Goal: Task Accomplishment & Management: Use online tool/utility

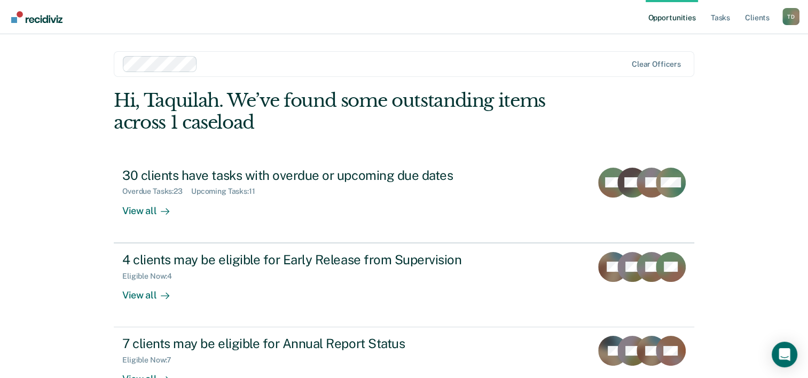
scroll to position [33, 0]
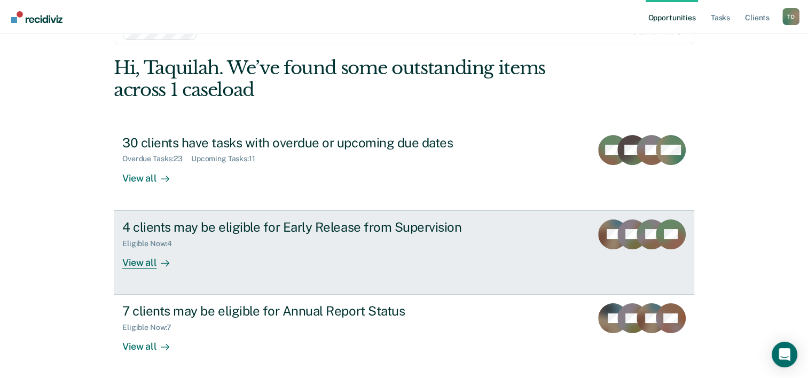
click at [340, 236] on div "Eligible Now : 4" at bounding box center [309, 241] width 375 height 13
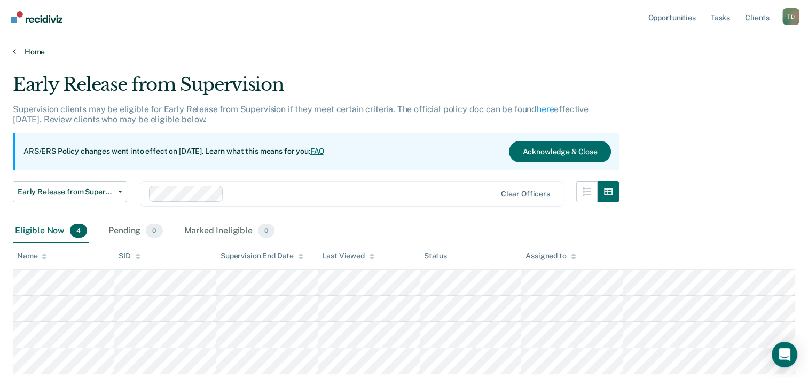
click at [30, 53] on link "Home" at bounding box center [404, 52] width 782 height 10
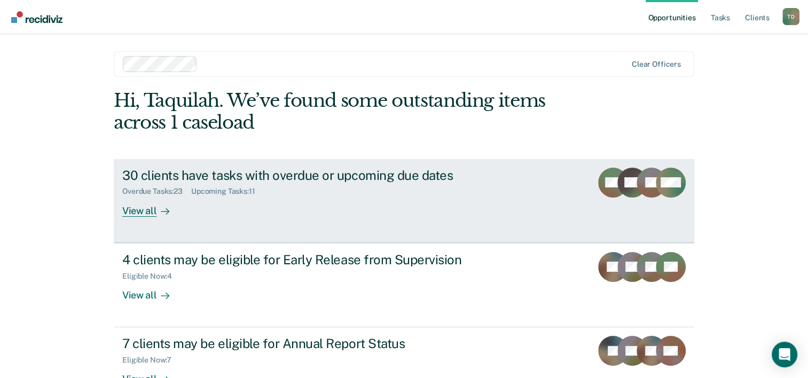
click at [224, 199] on div "30 clients have tasks with overdue or upcoming due dates Overdue Tasks : 23 Upc…" at bounding box center [322, 192] width 401 height 49
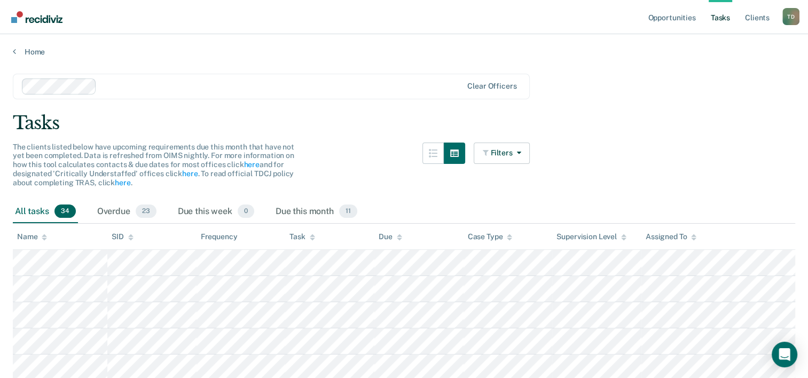
click at [26, 46] on div "Home" at bounding box center [404, 45] width 808 height 22
click at [28, 53] on link "Home" at bounding box center [404, 52] width 782 height 10
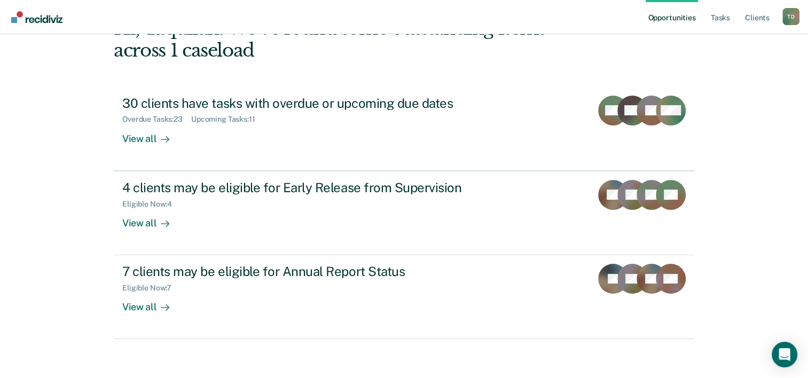
scroll to position [75, 0]
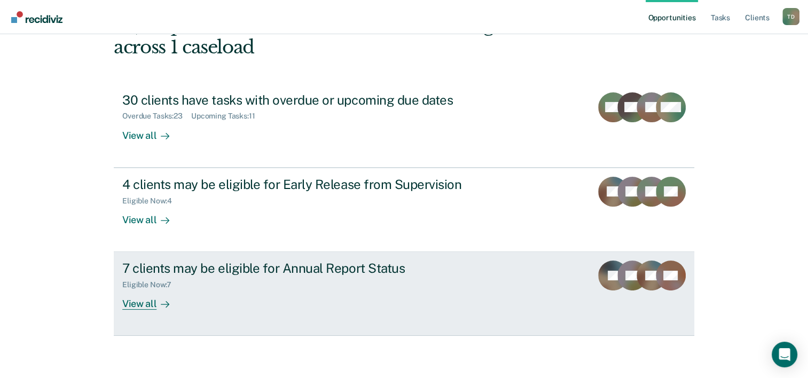
click at [232, 287] on div "Eligible Now : 7" at bounding box center [309, 282] width 375 height 13
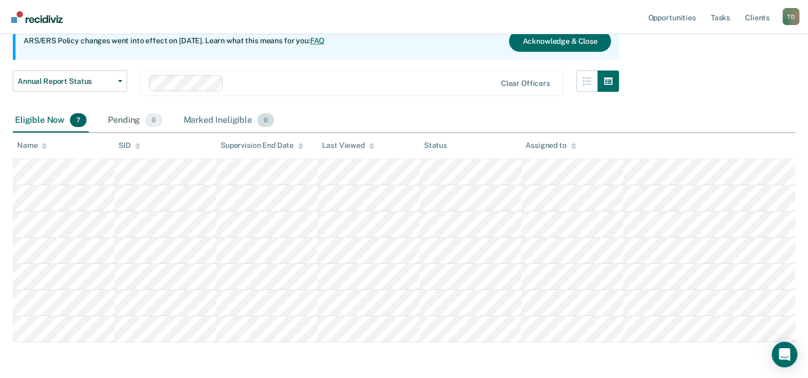
scroll to position [113, 0]
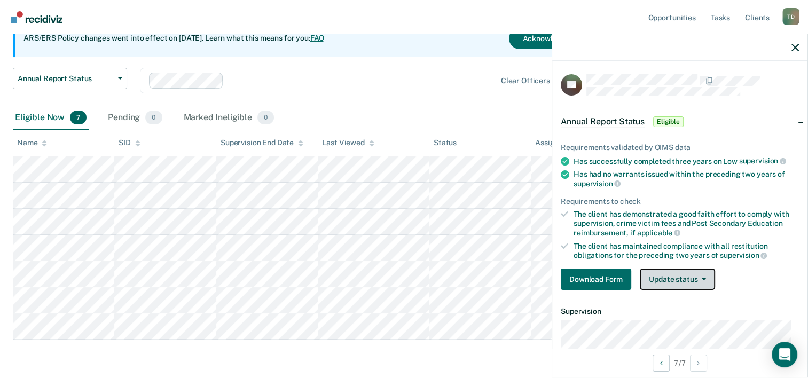
click at [650, 277] on button "Update status" at bounding box center [677, 279] width 75 height 21
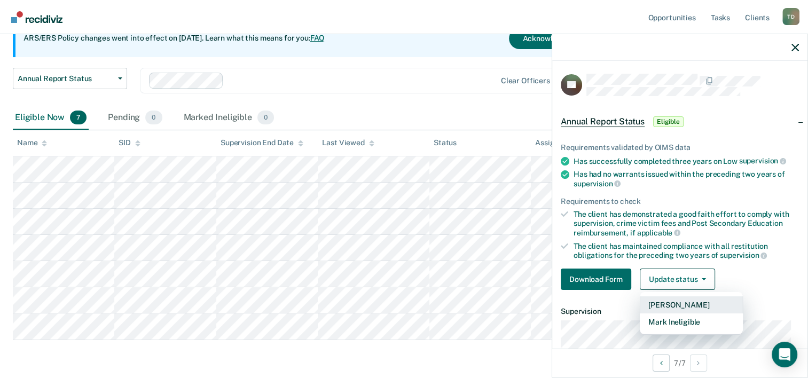
click at [672, 303] on button "[PERSON_NAME]" at bounding box center [691, 304] width 103 height 17
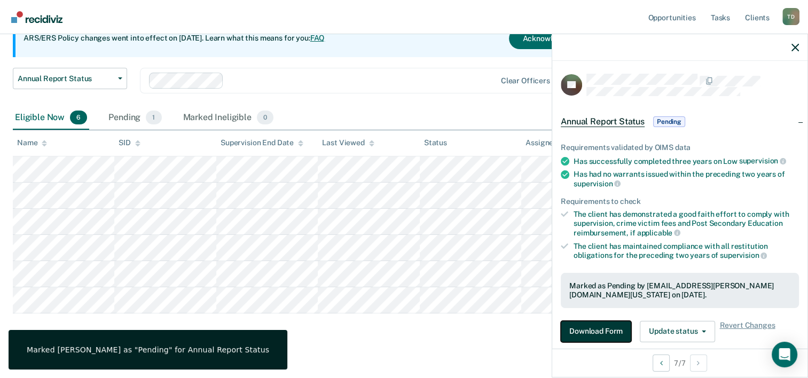
click at [602, 330] on button "Download Form" at bounding box center [596, 331] width 70 height 21
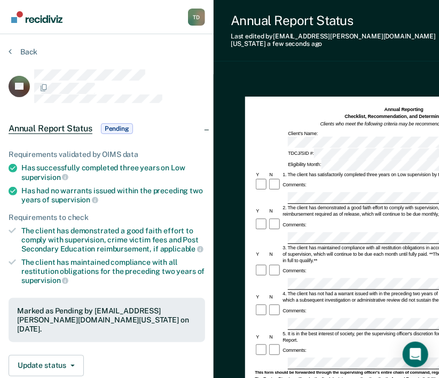
click at [324, 178] on div "Comments:" at bounding box center [404, 184] width 298 height 13
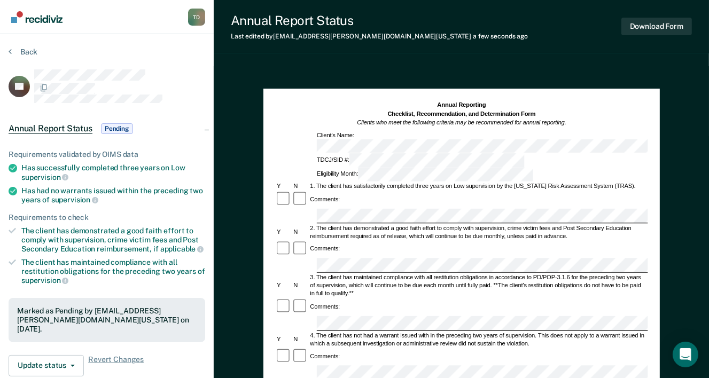
scroll to position [310, 0]
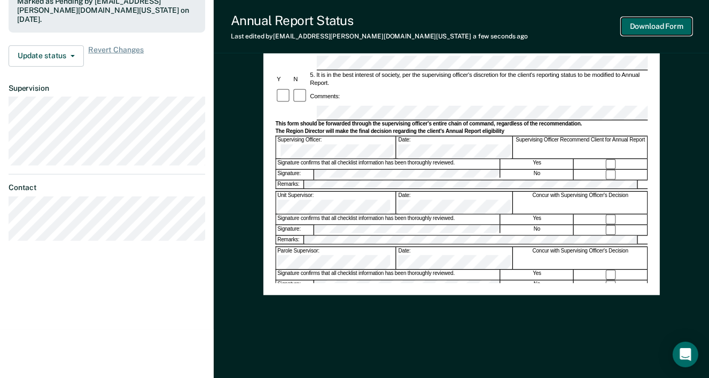
click at [638, 22] on button "Download Form" at bounding box center [656, 27] width 70 height 18
